Goal: Understand site structure: Understand site structure

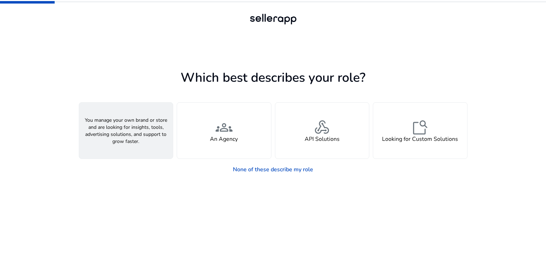
click at [137, 141] on div "person A Seller" at bounding box center [126, 131] width 94 height 56
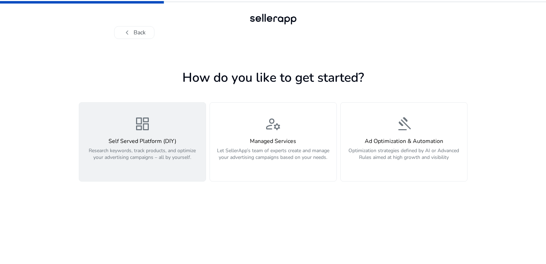
click at [158, 145] on div "Self Served Platform (DIY) Research keywords, track products, and optimize your…" at bounding box center [142, 153] width 118 height 30
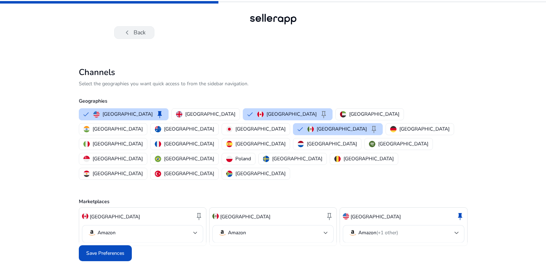
click at [140, 39] on button "chevron_left Back" at bounding box center [134, 32] width 40 height 13
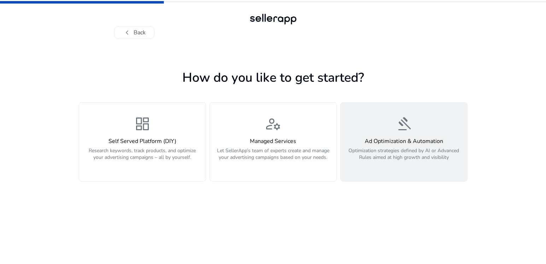
click at [400, 156] on p "Optimization strategies defined by AI or Advanced Rules aimed at high growth an…" at bounding box center [404, 157] width 118 height 21
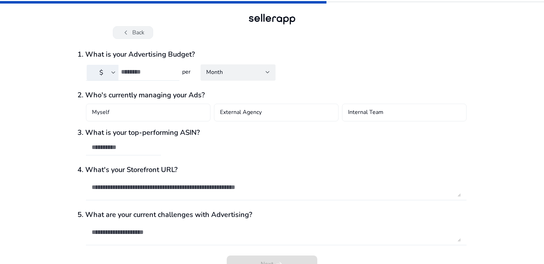
click at [143, 35] on button "chevron_left Back" at bounding box center [133, 32] width 40 height 13
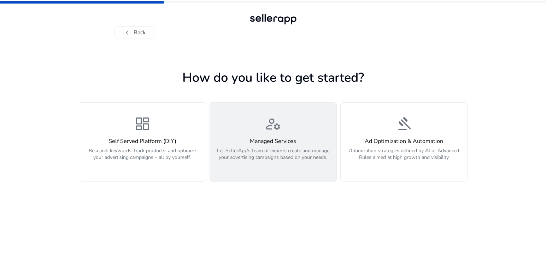
click at [276, 141] on h4 "Managed Services" at bounding box center [273, 141] width 118 height 7
